Goal: Task Accomplishment & Management: Manage account settings

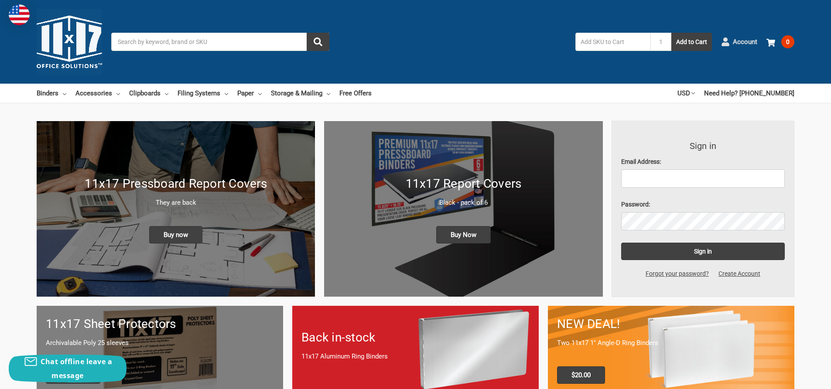
click at [743, 39] on span "Account" at bounding box center [745, 42] width 24 height 10
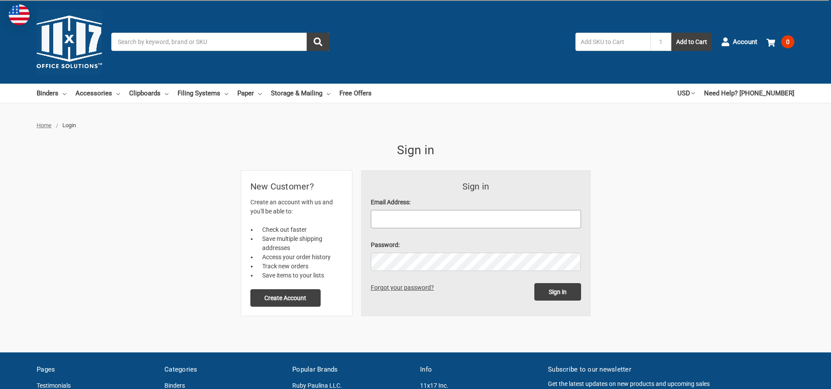
click at [411, 221] on input "Email Address:" at bounding box center [476, 219] width 210 height 18
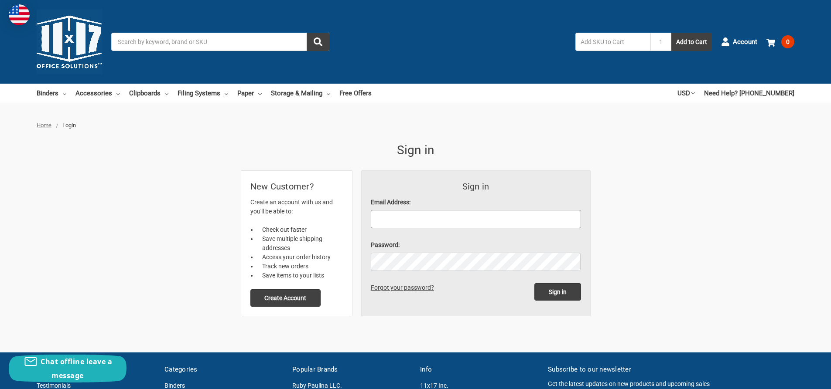
type input "[EMAIL_ADDRESS][DOMAIN_NAME]"
click at [534, 283] on input "Sign in" at bounding box center [557, 291] width 47 height 17
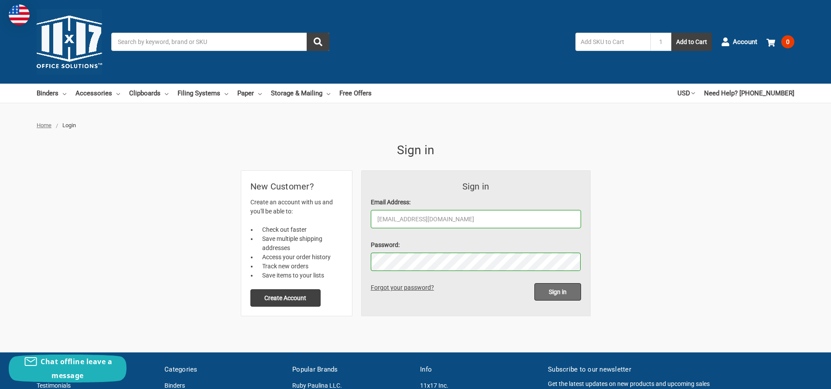
click at [562, 292] on input "Sign in" at bounding box center [557, 291] width 47 height 17
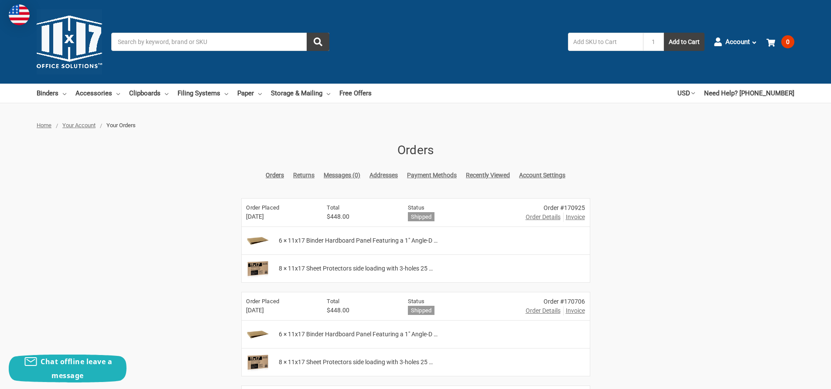
click at [574, 219] on span "Invoice" at bounding box center [575, 217] width 19 height 9
click at [751, 44] on icon at bounding box center [754, 43] width 6 height 6
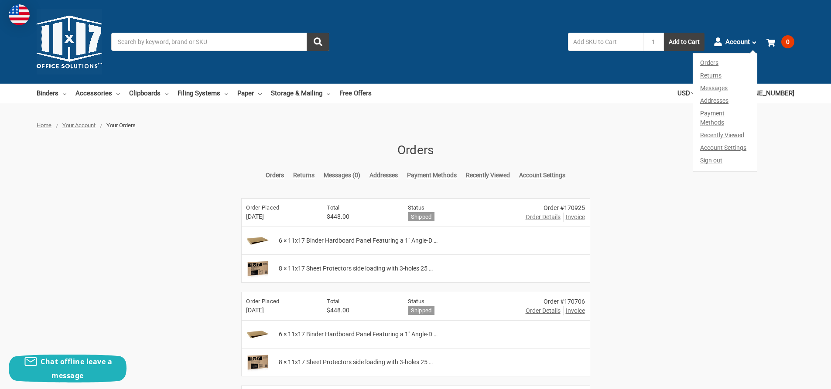
click at [710, 154] on link "Sign out" at bounding box center [725, 162] width 64 height 17
